Goal: Task Accomplishment & Management: Manage account settings

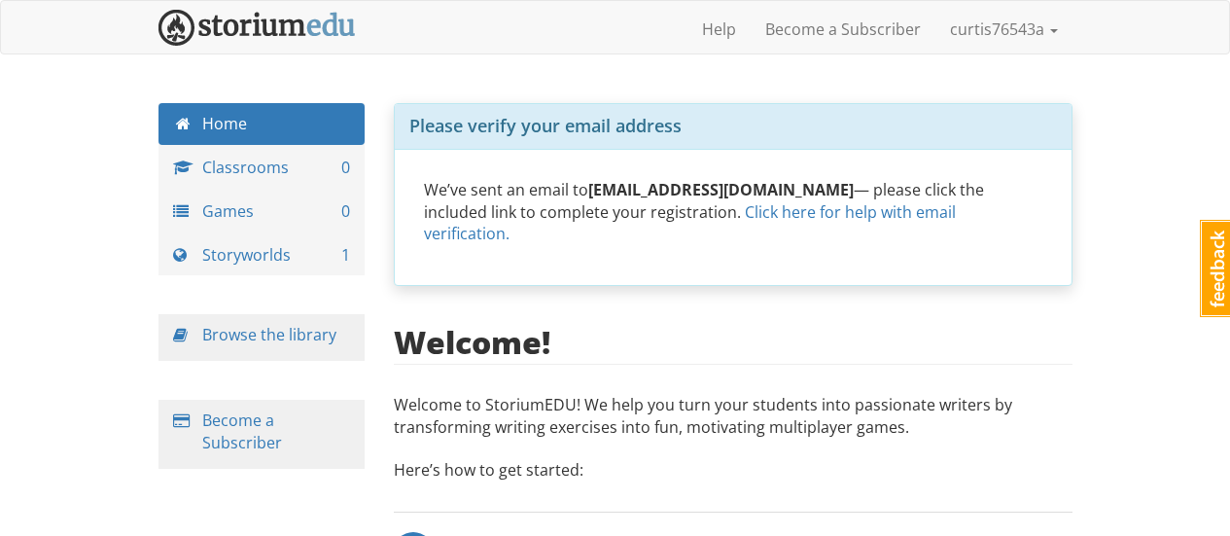
scroll to position [161, 0]
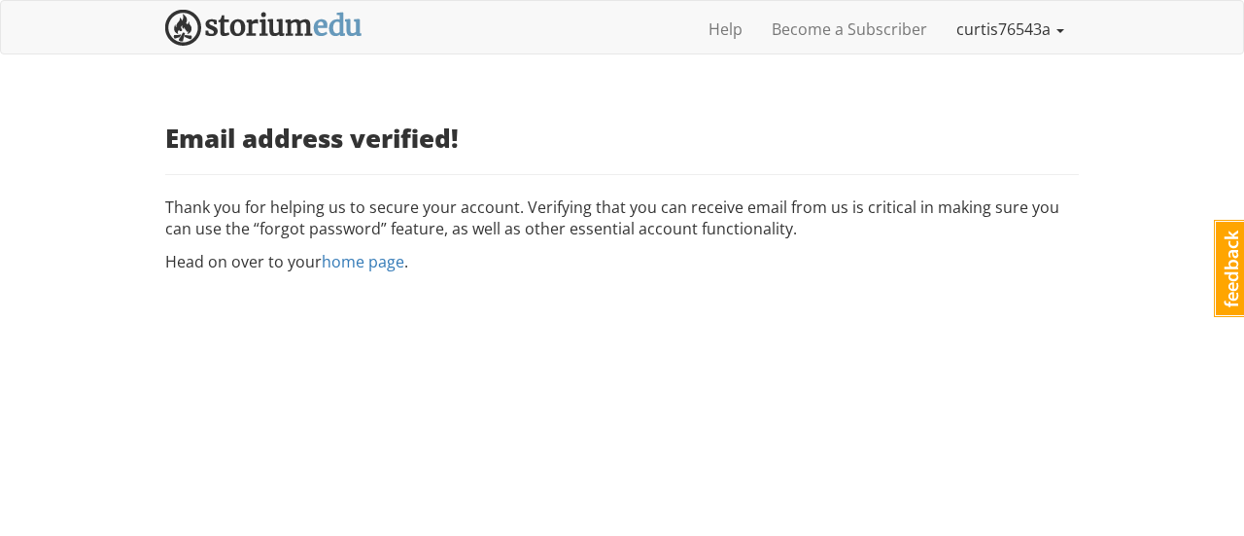
click at [1039, 30] on link "curtis76543a" at bounding box center [1010, 29] width 137 height 49
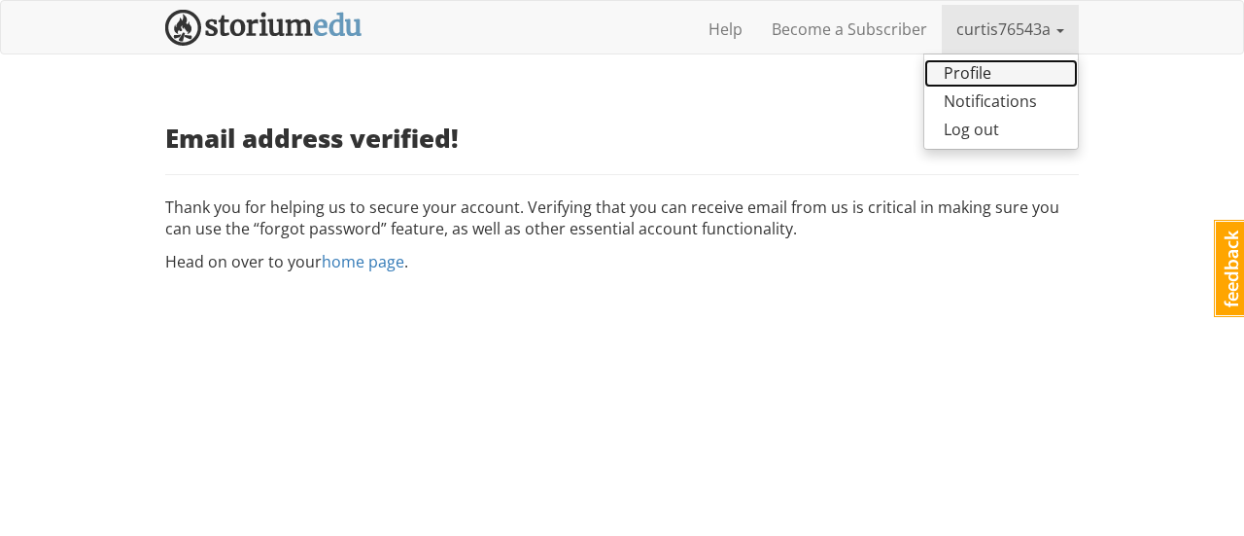
click at [982, 72] on link "Profile" at bounding box center [1001, 73] width 154 height 28
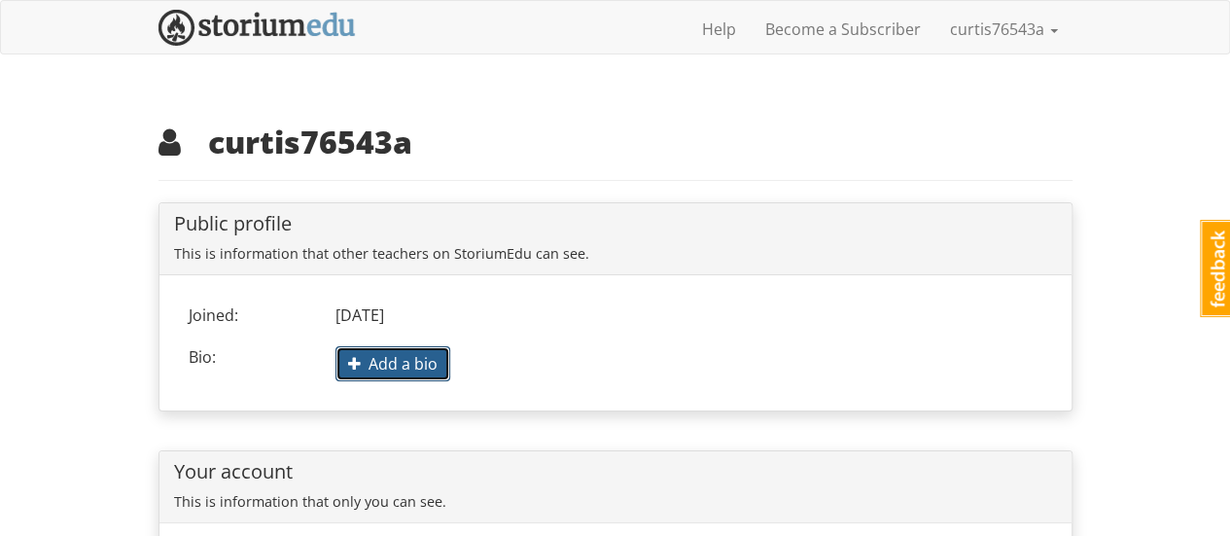
click at [415, 370] on span "Add a bio" at bounding box center [392, 363] width 89 height 21
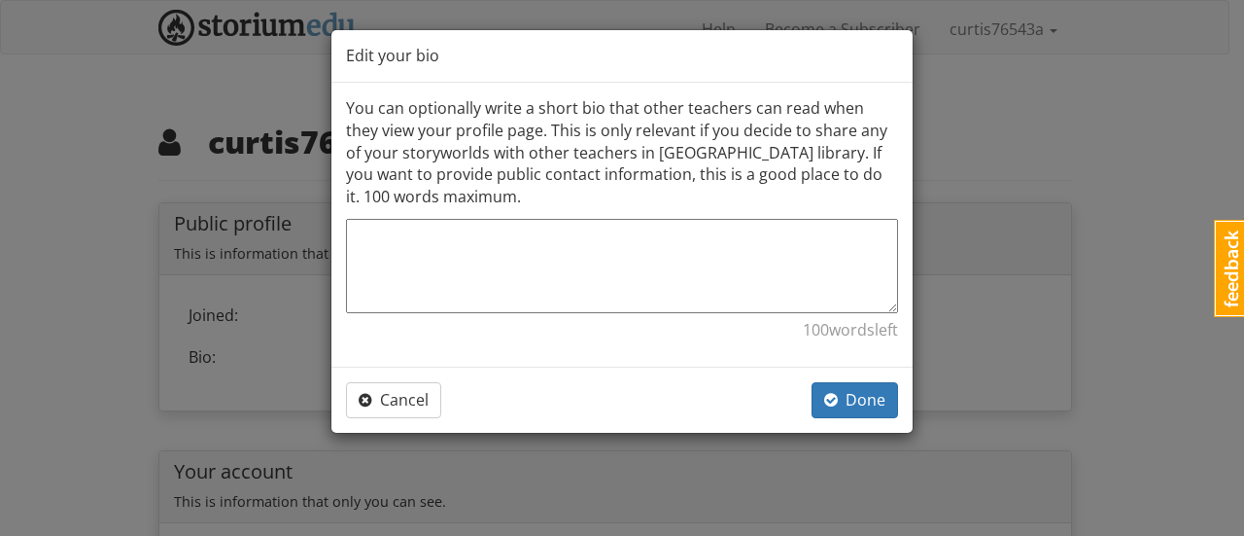
click at [458, 265] on textarea at bounding box center [622, 266] width 552 height 94
paste textarea "lorem://ips.dolorsitame.con.ad/eli2.sedd eiusm tempori：utlaboreet！ doloremagnaa…"
type textarea "lorem://ips.dolorsitame.con.ad/eli2.sedd eiusm tempori：utlaboreet！ doloremagnaa…"
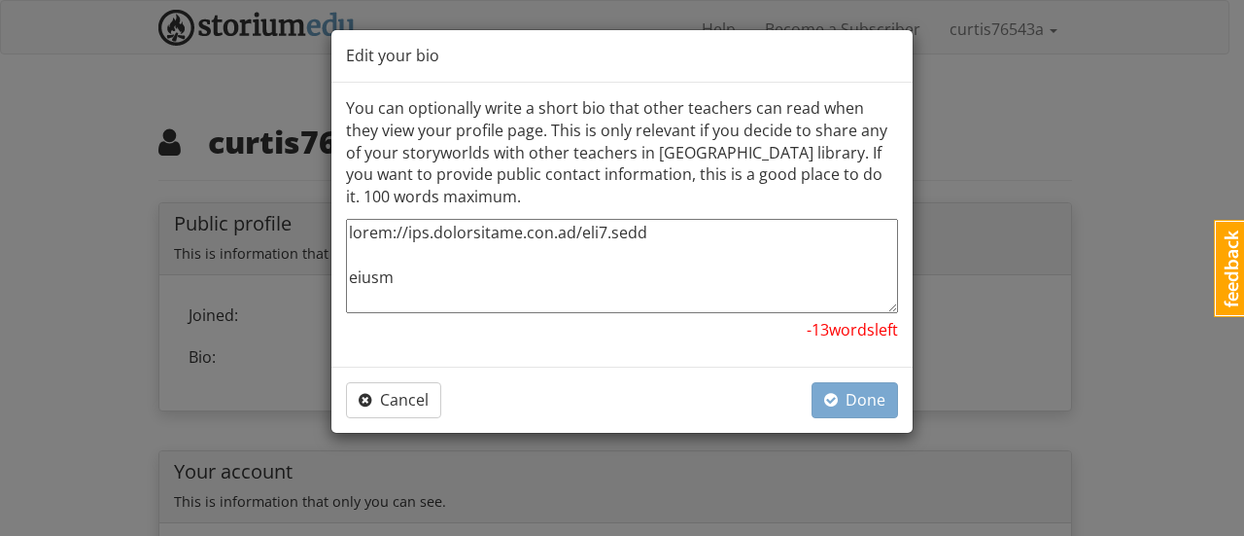
click at [461, 266] on textarea at bounding box center [622, 266] width 552 height 94
type textarea "x"
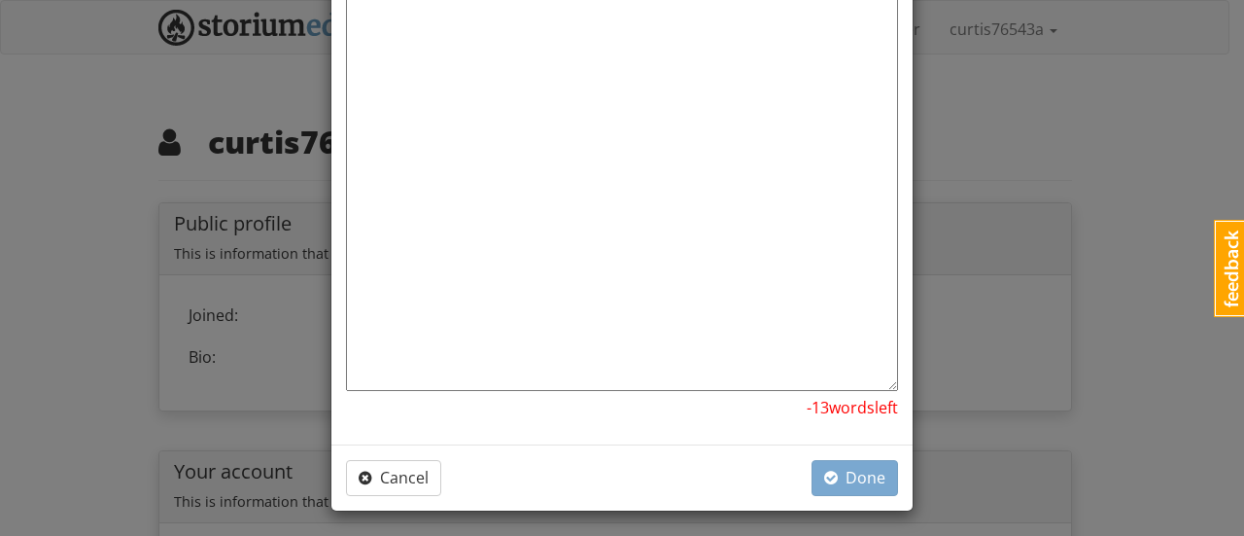
scroll to position [3811, 0]
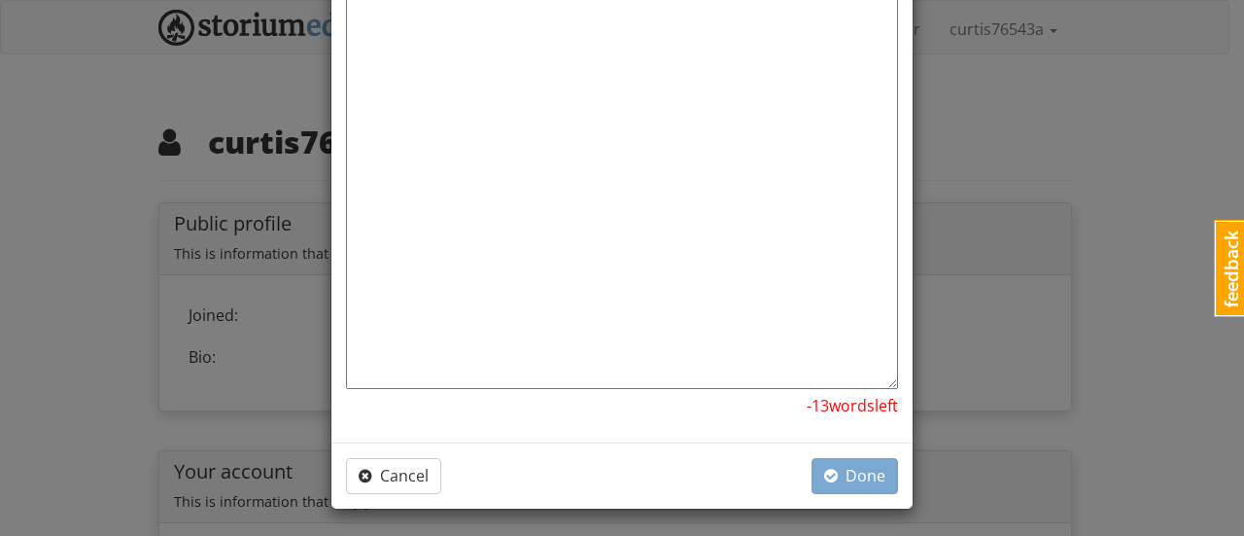
drag, startPoint x: 544, startPoint y: 285, endPoint x: 657, endPoint y: 376, distance: 145.1
type textarea "lorem://ips.dolorsitame.con.ad/eli2.sedd eiusm tempori：utlaboreet！ doloremagnaa…"
type textarea "x"
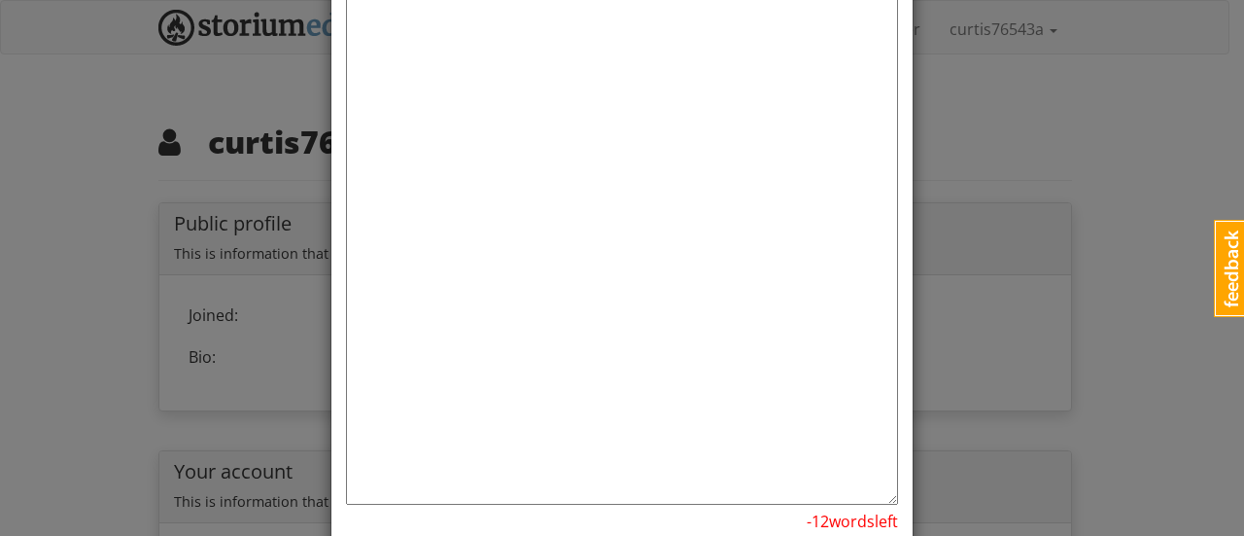
scroll to position [3559, 0]
drag, startPoint x: 593, startPoint y: 103, endPoint x: 616, endPoint y: 155, distance: 56.6
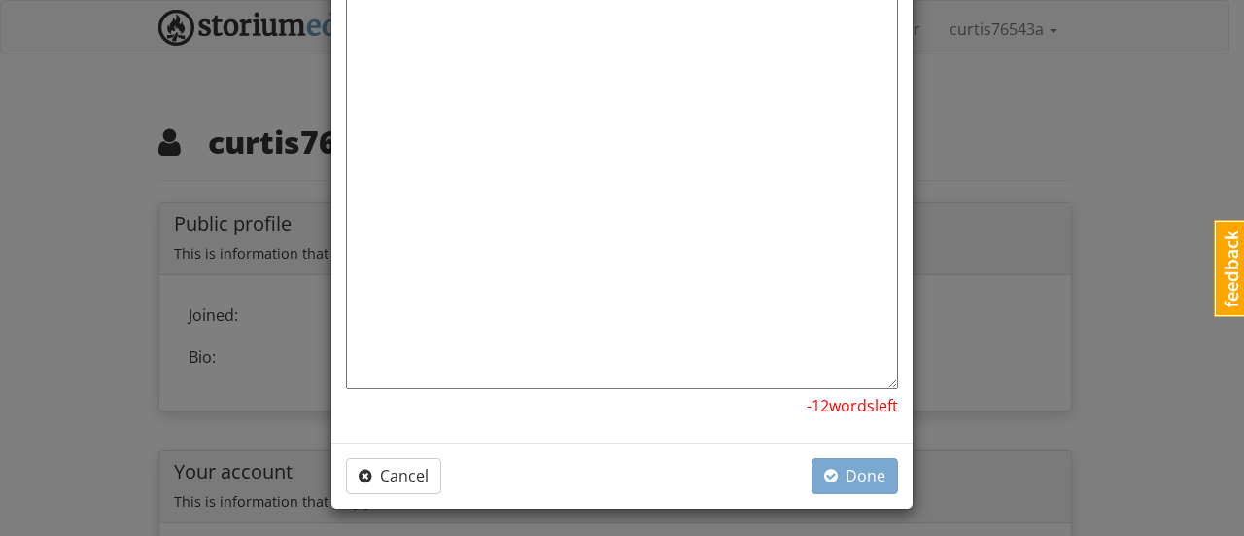
drag, startPoint x: 586, startPoint y: 83, endPoint x: 832, endPoint y: 581, distance: 556.0
click at [832, 535] on html "curtis76543a curtis76543a 1 Toggle navigation Help Become a Subscriber curtis76…" at bounding box center [622, 424] width 1244 height 848
type textarea "lorem://ips.dolorsitame.con.ad/eli2.sedd eiusm tempori：utlaboreet！ doloremagnaa…"
type textarea "x"
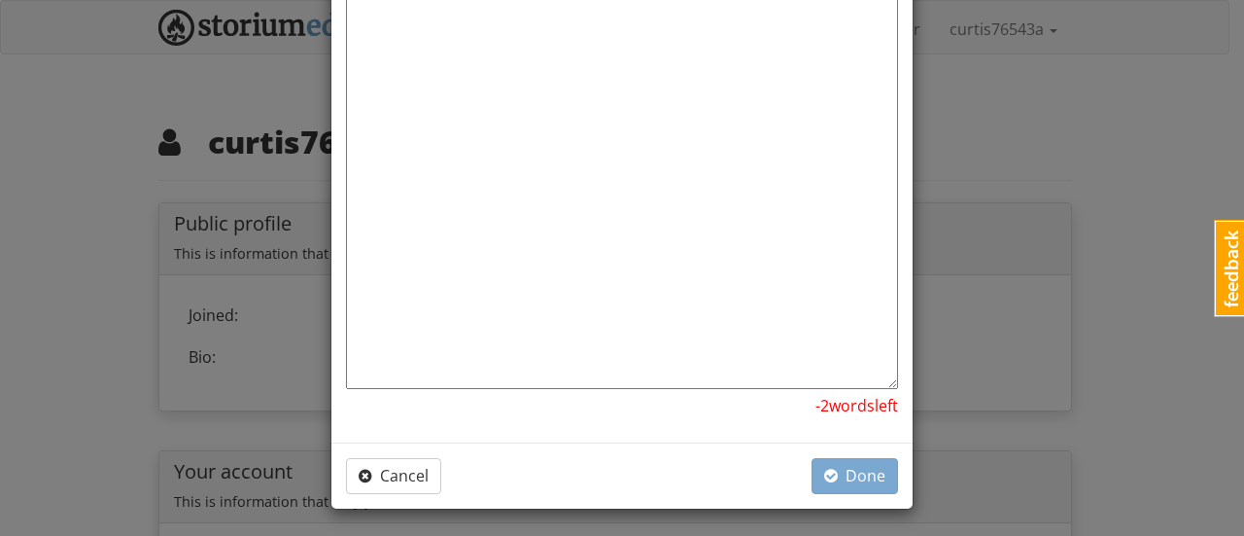
drag, startPoint x: 612, startPoint y: 324, endPoint x: 807, endPoint y: 403, distance: 210.1
type textarea "lorem://ips.dolorsitame.con.ad/eli2.sedd eiusm tempori：utlaboreet！ doloremagnaa…"
type textarea "x"
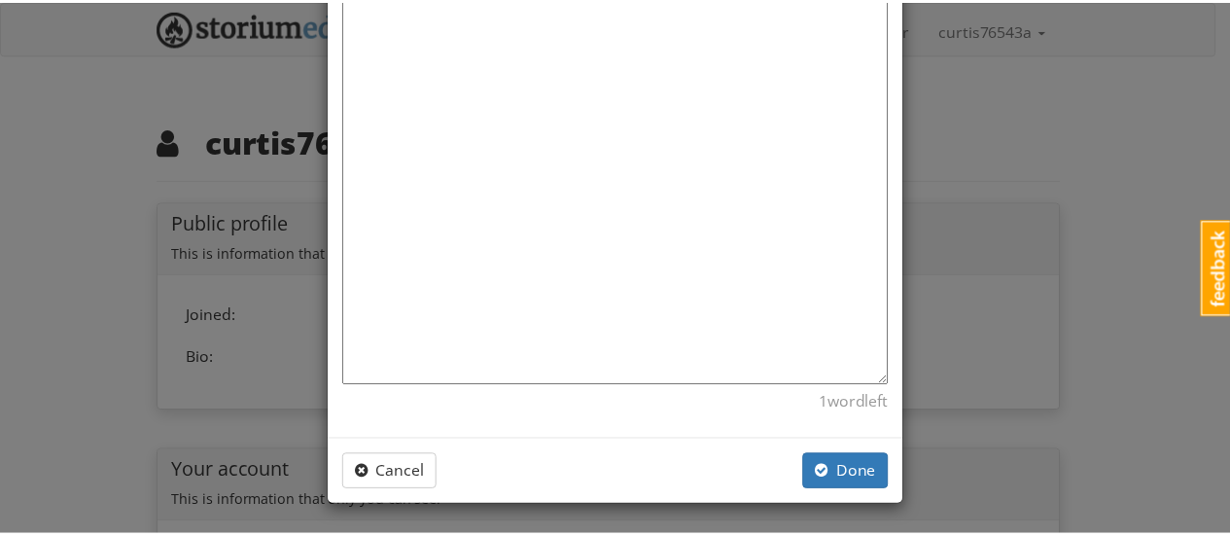
scroll to position [3167, 0]
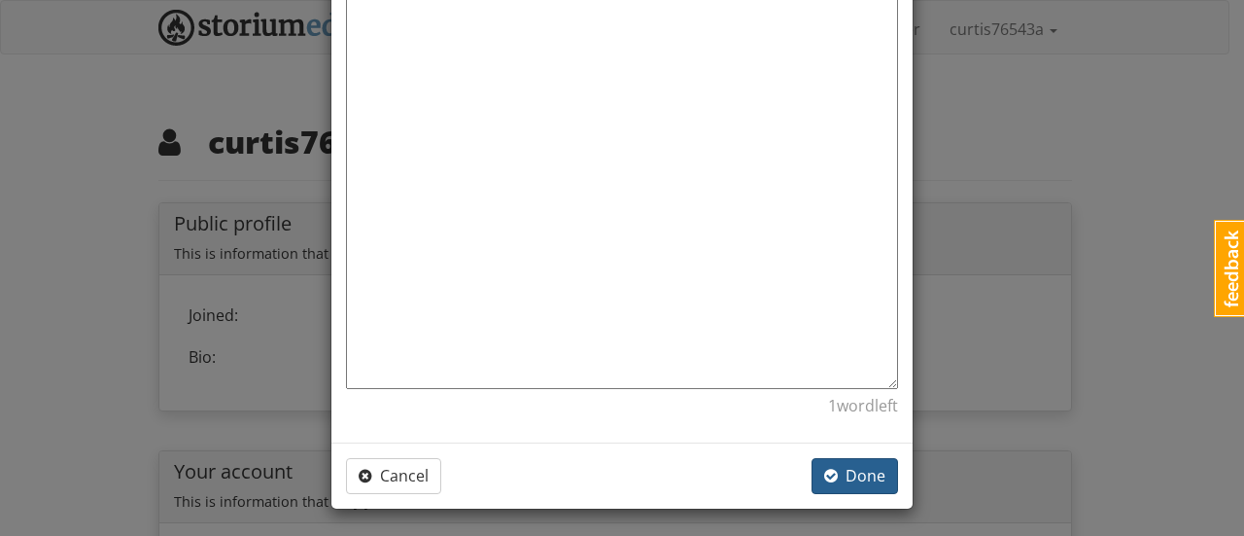
type textarea "lorem://ips.dolorsitame.con.ad/eli2.sedd eiusm tempori：utlaboreet！ doloremagnaa…"
click at [865, 465] on span "Done" at bounding box center [854, 475] width 61 height 21
type textarea "x"
